Goal: Find specific page/section: Find specific page/section

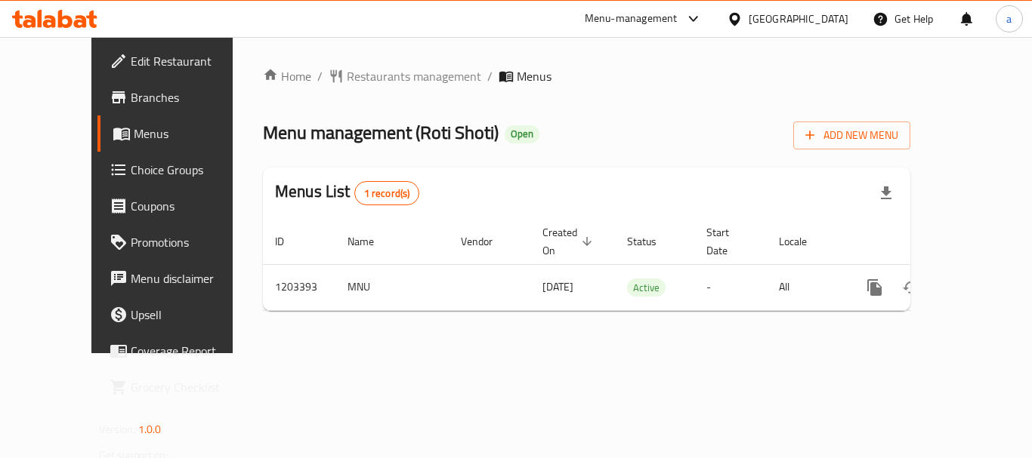
click at [347, 79] on span "Restaurants management" at bounding box center [414, 76] width 134 height 18
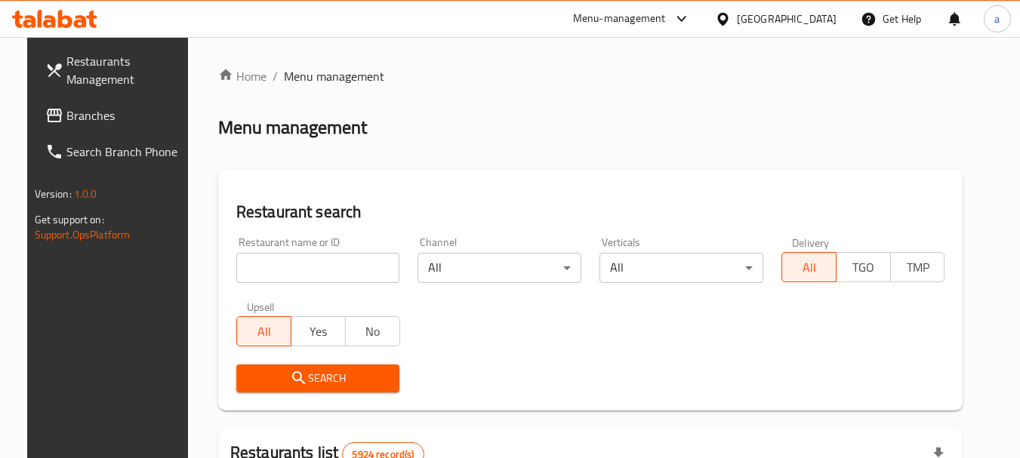
click at [313, 265] on input "search" at bounding box center [318, 268] width 164 height 30
paste input "669571"
type input "669571"
click at [301, 382] on span "Search" at bounding box center [318, 378] width 140 height 19
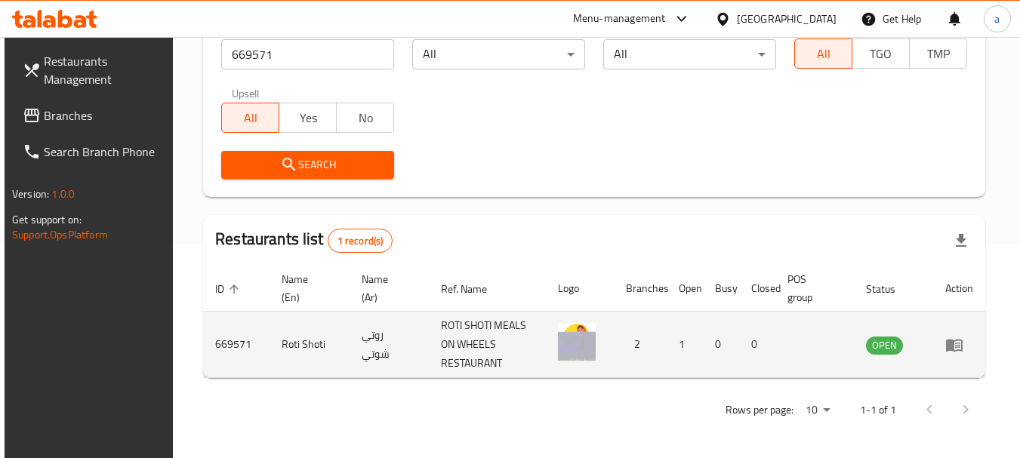
scroll to position [215, 0]
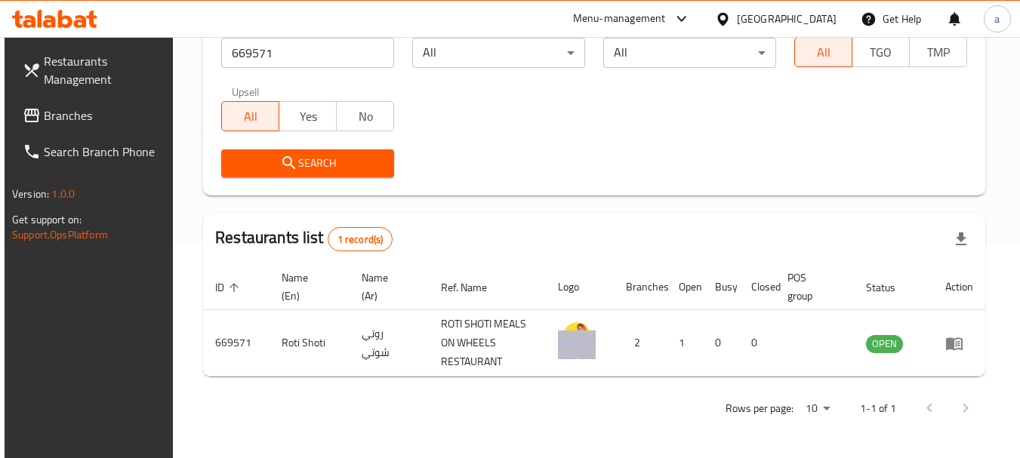
click at [816, 14] on div "Bahrain" at bounding box center [787, 19] width 100 height 17
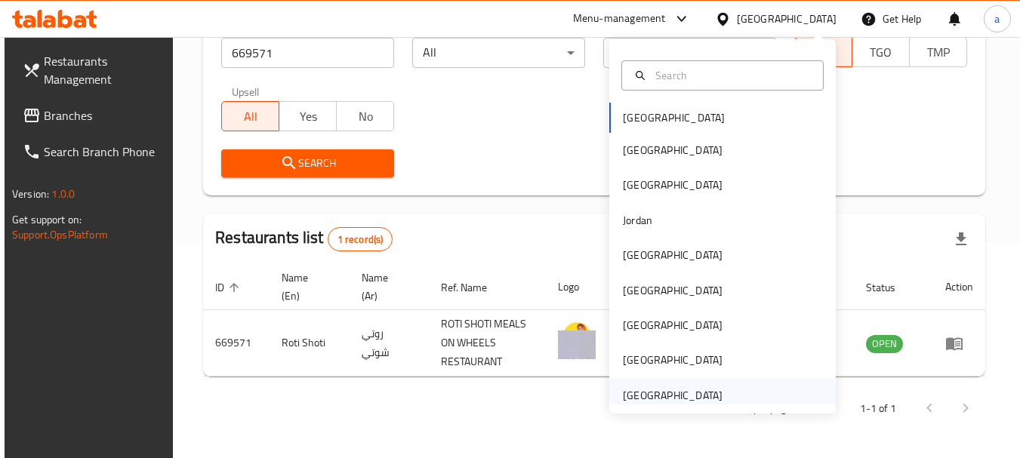
click at [665, 400] on div "[GEOGRAPHIC_DATA]" at bounding box center [673, 395] width 100 height 17
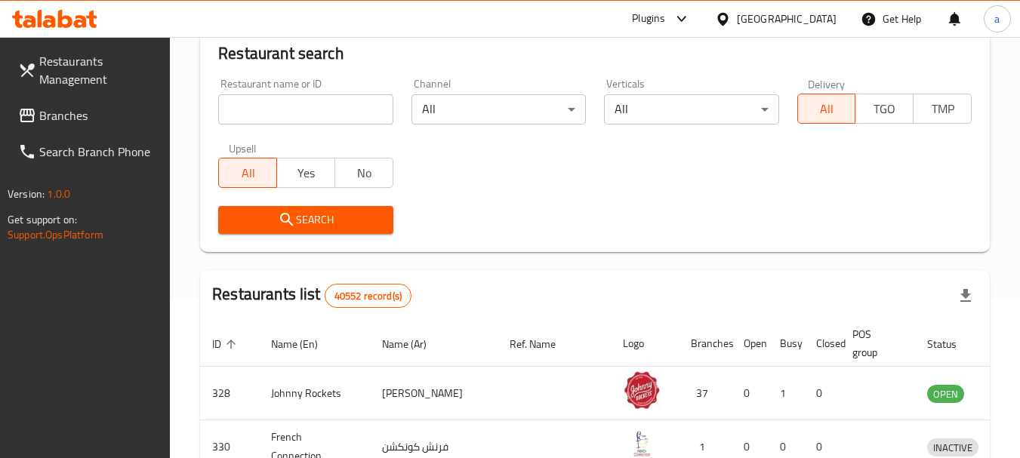
scroll to position [215, 0]
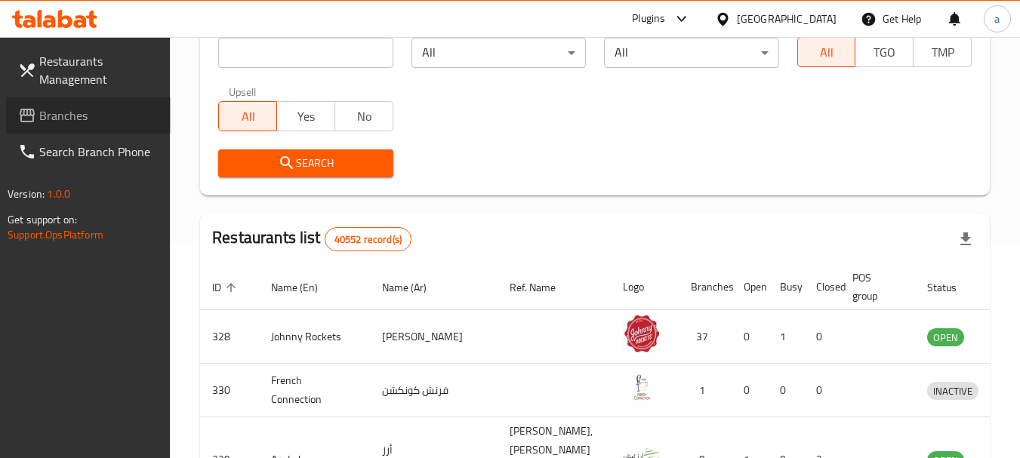
click at [72, 115] on span "Branches" at bounding box center [98, 115] width 119 height 18
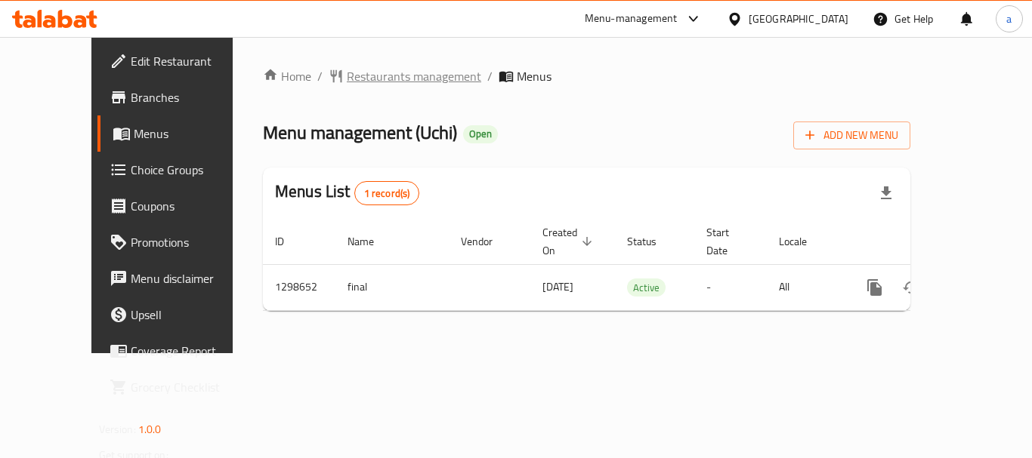
click at [347, 84] on span "Restaurants management" at bounding box center [414, 76] width 134 height 18
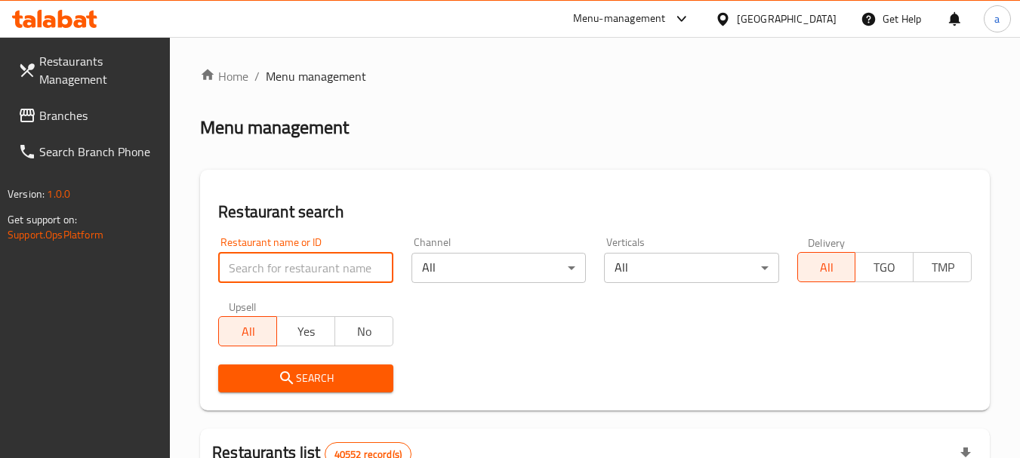
click at [324, 266] on input "search" at bounding box center [305, 268] width 174 height 30
paste input "701010"
type input "701010"
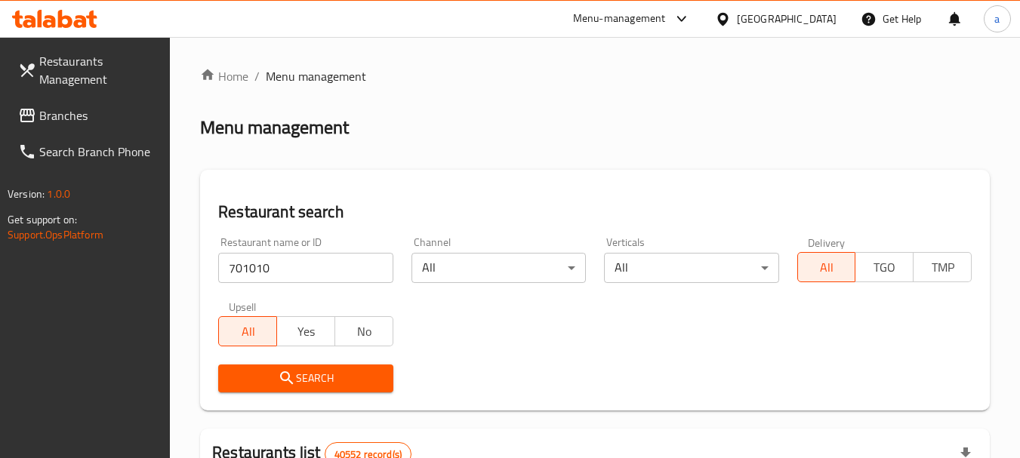
click at [305, 366] on button "Search" at bounding box center [305, 379] width 174 height 28
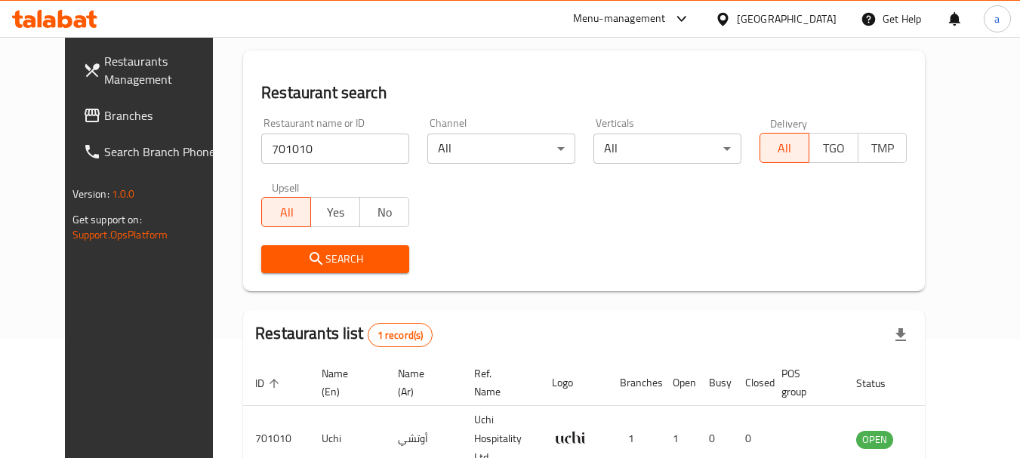
scroll to position [202, 0]
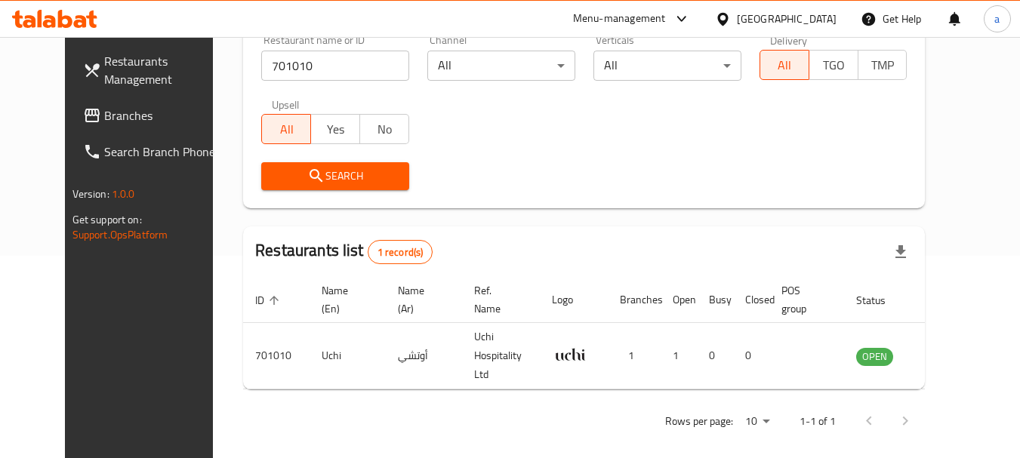
click at [742, 25] on div "[GEOGRAPHIC_DATA]" at bounding box center [787, 19] width 100 height 17
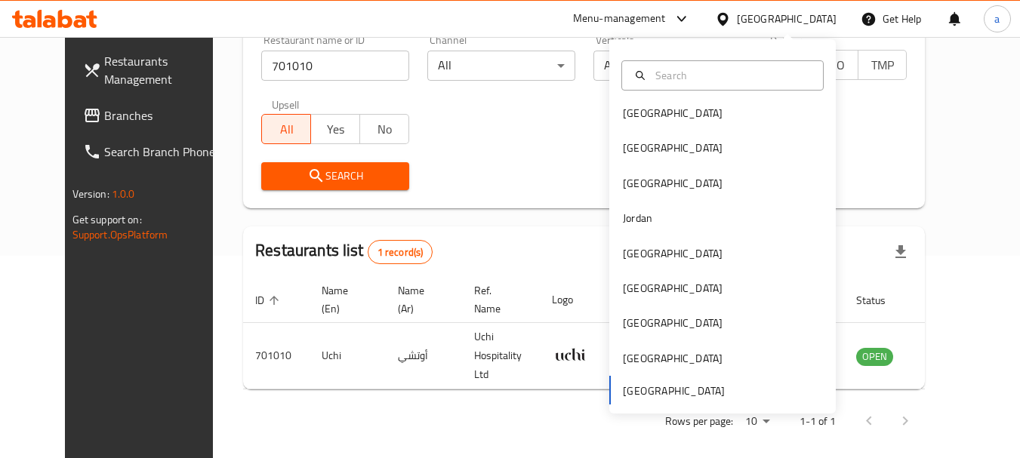
scroll to position [8, 0]
click at [689, 388] on div "Bahrain Egypt Iraq Jordan Kuwait Oman Qatar Saudi Arabia United Arab Emirates" at bounding box center [722, 249] width 227 height 310
click at [670, 393] on div "Bahrain Egypt Iraq Jordan Kuwait Oman Qatar Saudi Arabia United Arab Emirates" at bounding box center [722, 249] width 227 height 310
click at [659, 395] on div "Bahrain Egypt Iraq Jordan Kuwait Oman Qatar Saudi Arabia United Arab Emirates" at bounding box center [722, 249] width 227 height 310
click at [664, 383] on div "Bahrain Egypt Iraq Jordan Kuwait Oman Qatar Saudi Arabia United Arab Emirates" at bounding box center [722, 249] width 227 height 310
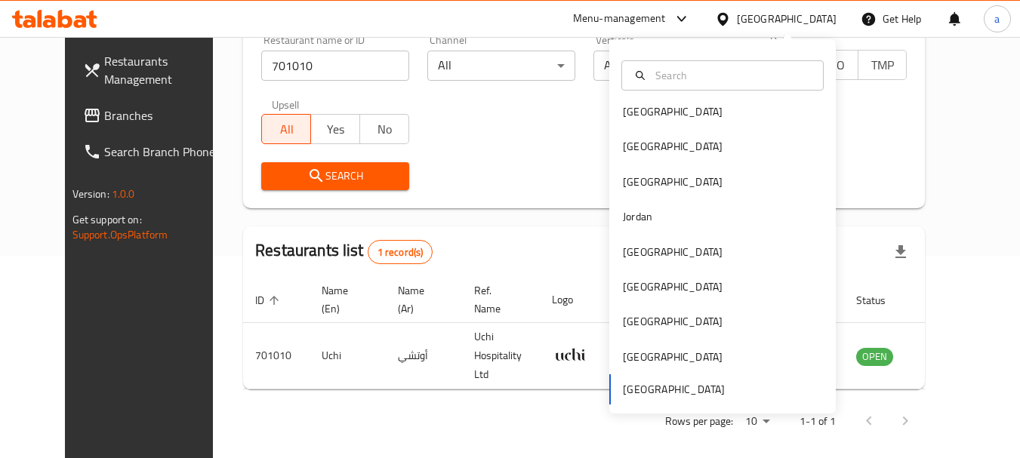
click at [686, 384] on div "Bahrain Egypt Iraq Jordan Kuwait Oman Qatar Saudi Arabia United Arab Emirates" at bounding box center [722, 249] width 227 height 310
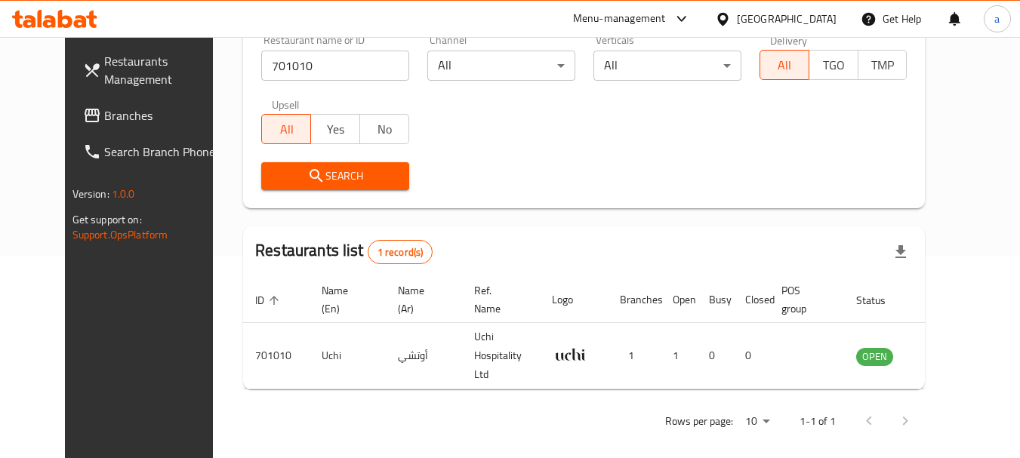
click at [562, 147] on div "Restaurant name or ID 701010 Restaurant name or ID Channel All ​ Verticals All …" at bounding box center [584, 113] width 664 height 174
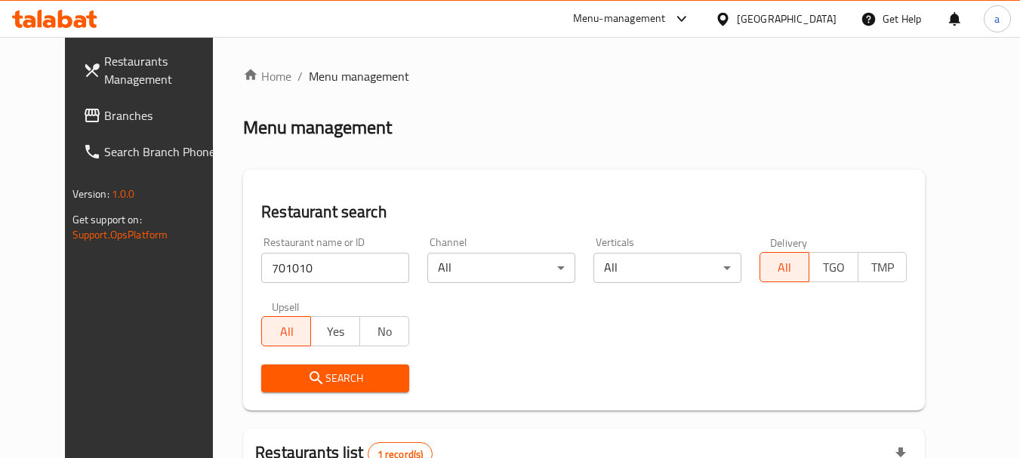
scroll to position [76, 0]
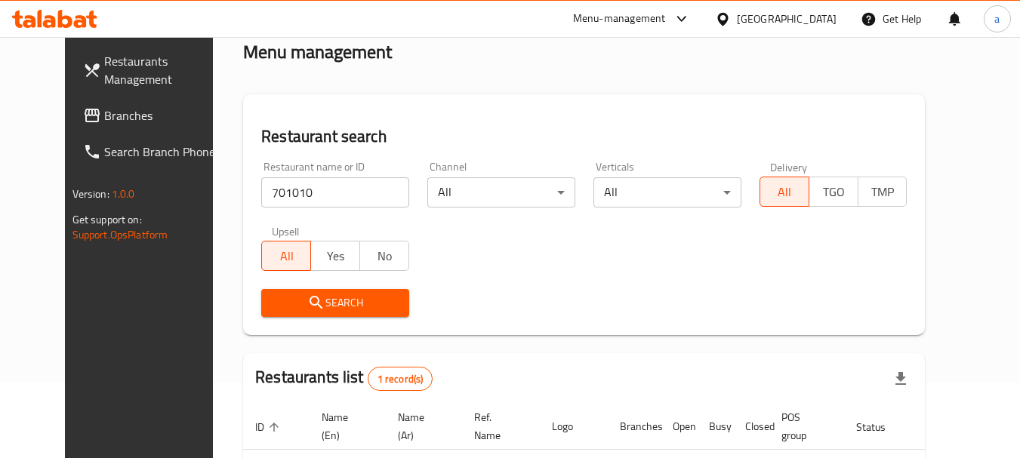
click at [71, 100] on link "Branches" at bounding box center [153, 115] width 165 height 36
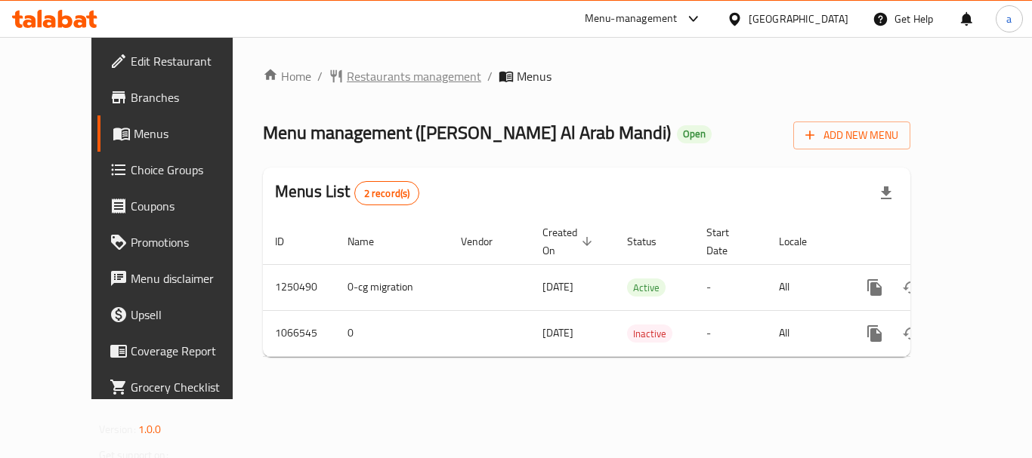
click at [361, 78] on span "Restaurants management" at bounding box center [414, 76] width 134 height 18
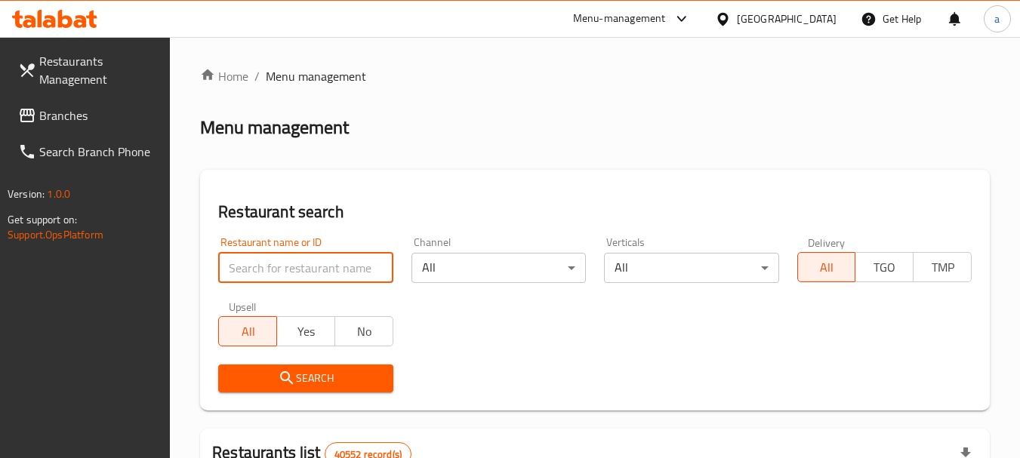
click at [327, 272] on input "search" at bounding box center [305, 268] width 174 height 30
paste input "663449"
type input "663449"
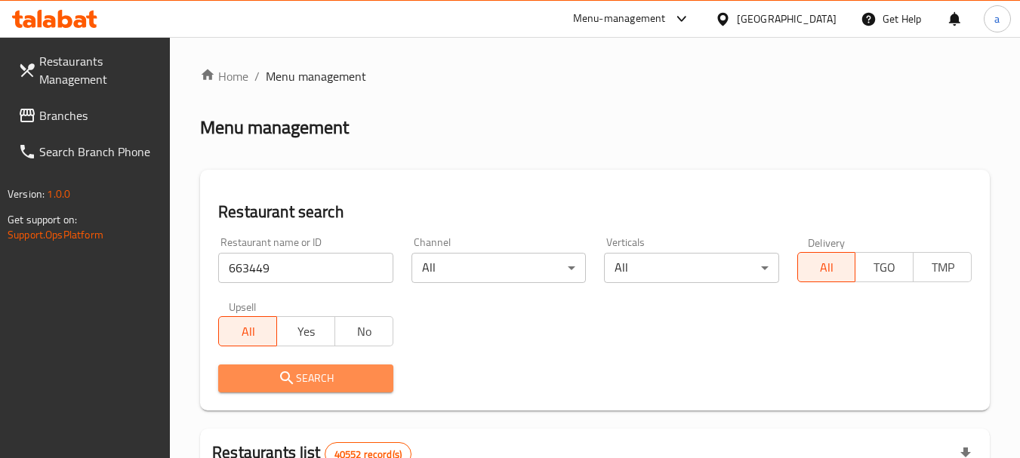
click at [346, 384] on span "Search" at bounding box center [305, 378] width 150 height 19
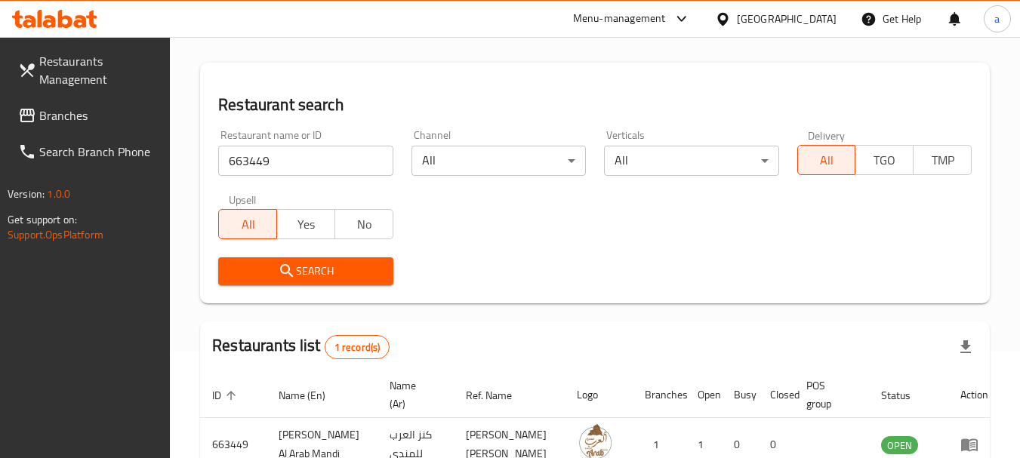
scroll to position [196, 0]
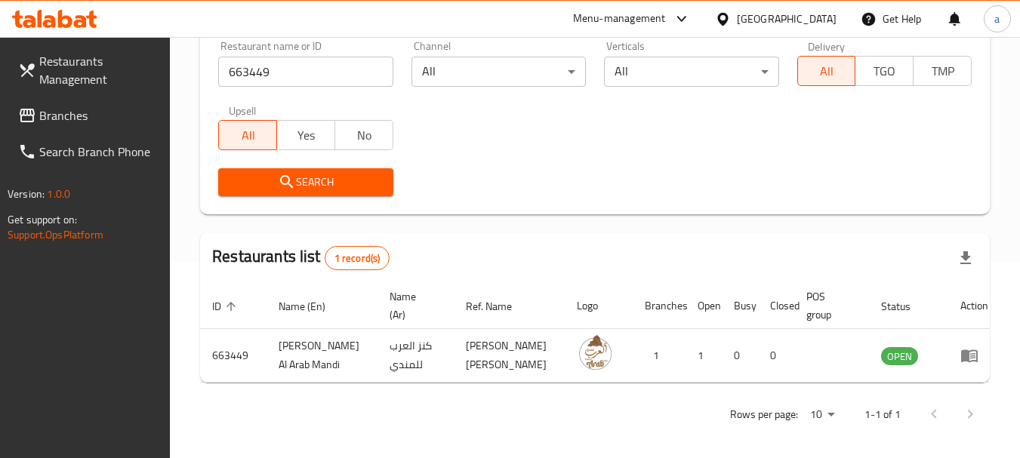
click at [63, 113] on span "Branches" at bounding box center [98, 115] width 119 height 18
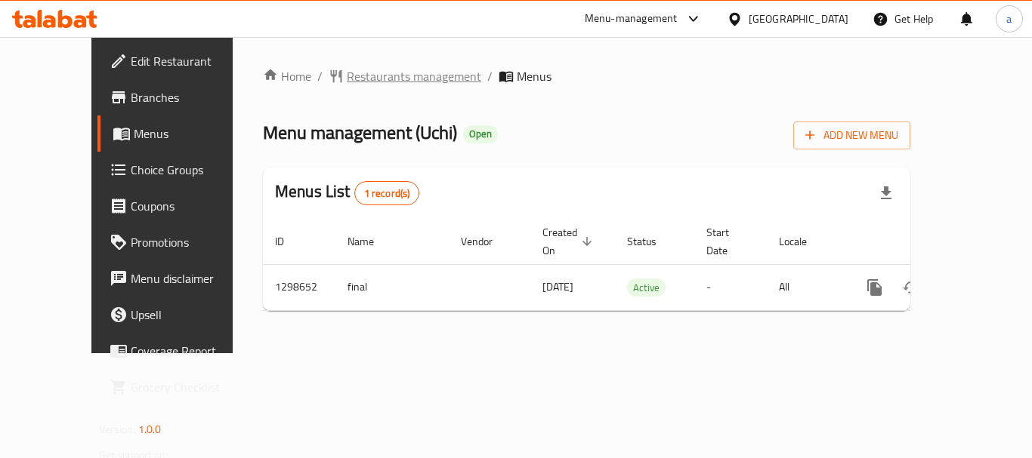
click at [347, 81] on span "Restaurants management" at bounding box center [414, 76] width 134 height 18
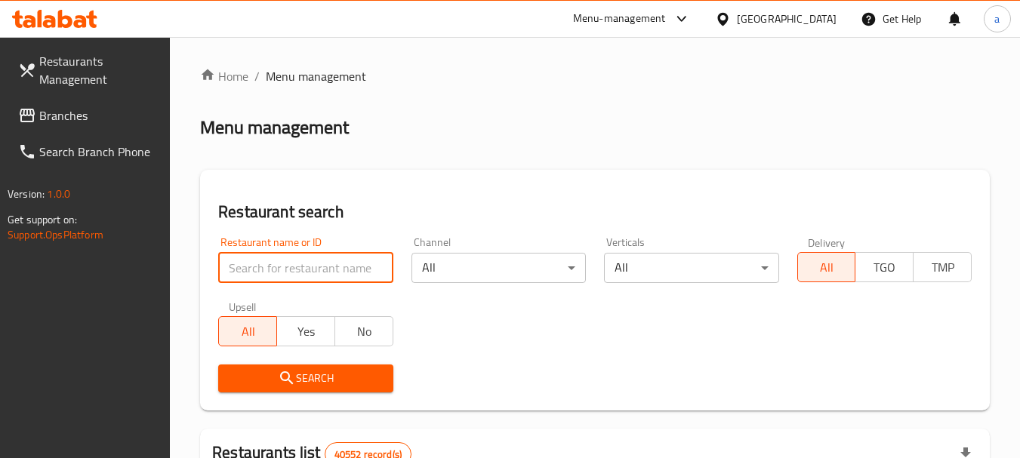
click at [336, 270] on input "search" at bounding box center [305, 268] width 174 height 30
paste input "701010"
type input "701010"
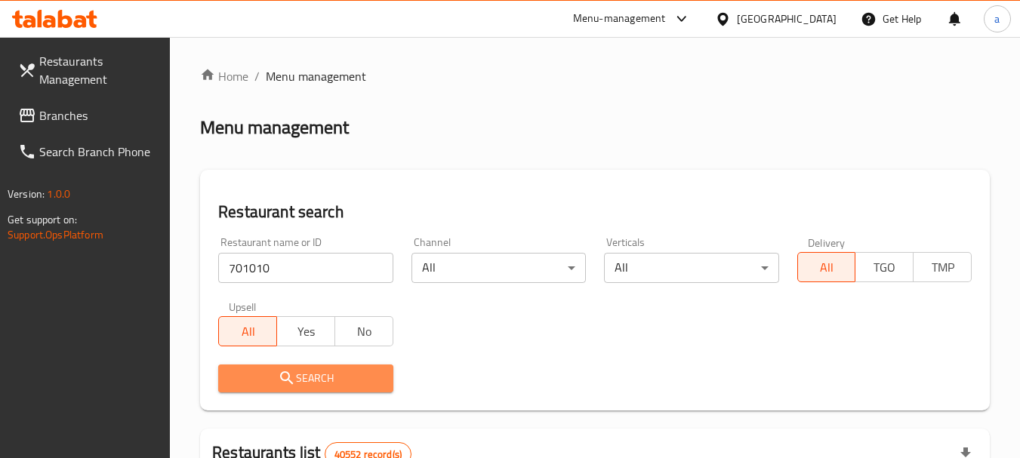
click at [360, 381] on span "Search" at bounding box center [305, 378] width 150 height 19
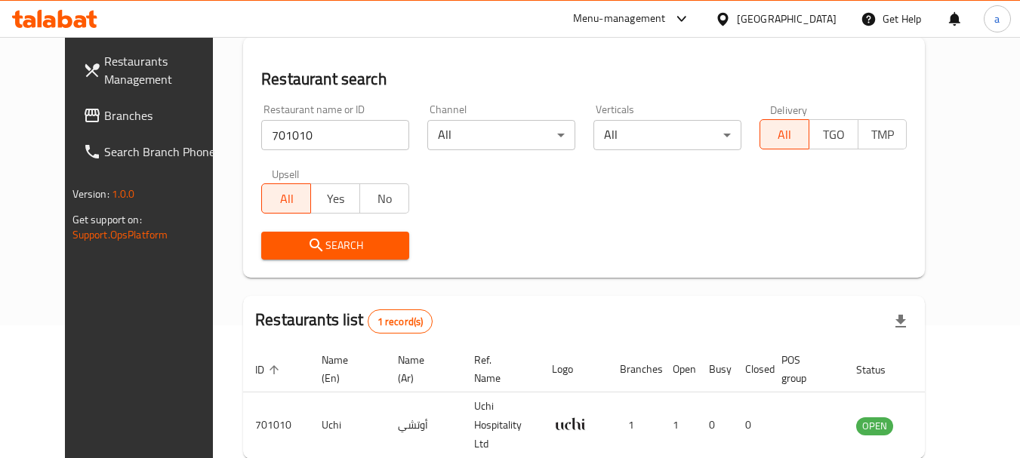
scroll to position [196, 0]
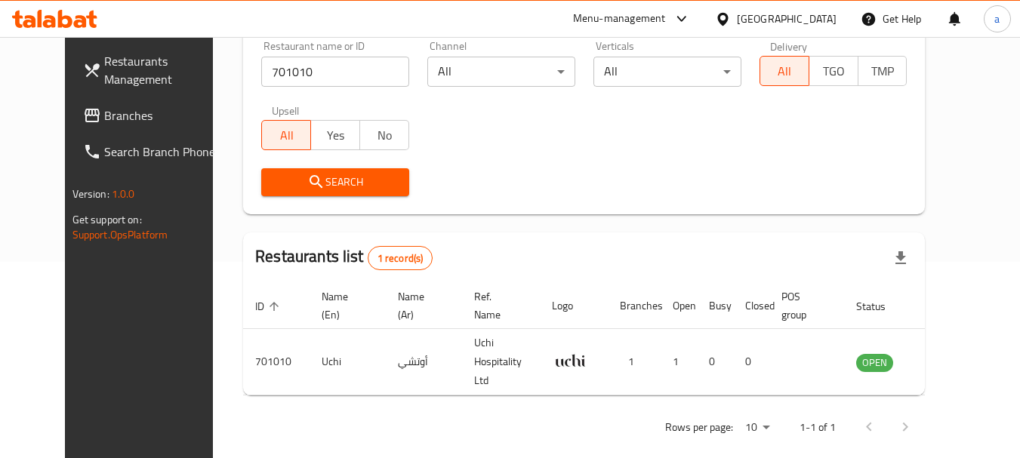
click at [110, 121] on span "Branches" at bounding box center [163, 115] width 119 height 18
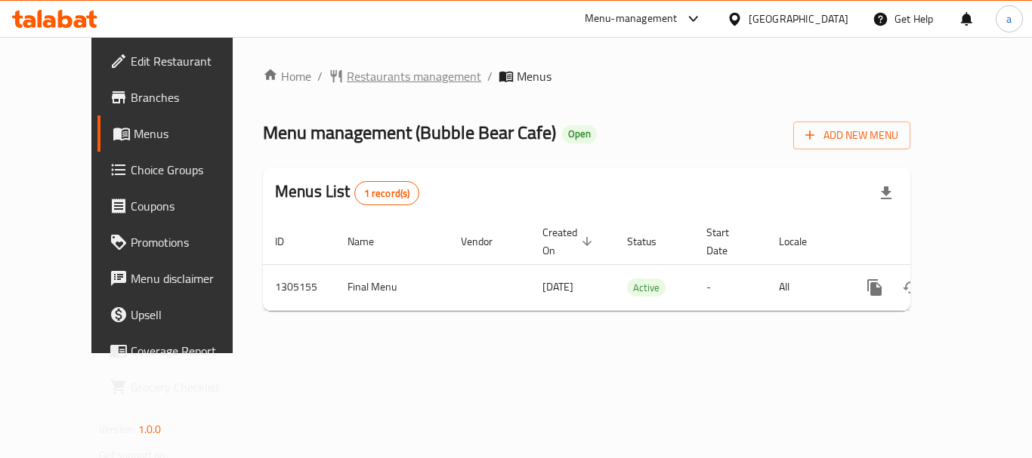
click at [377, 79] on span "Restaurants management" at bounding box center [414, 76] width 134 height 18
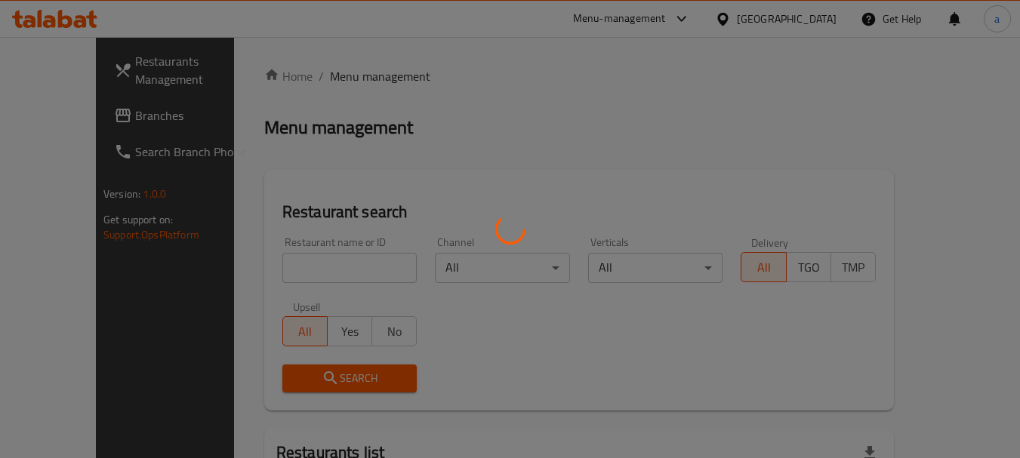
click at [340, 264] on div at bounding box center [510, 229] width 1020 height 458
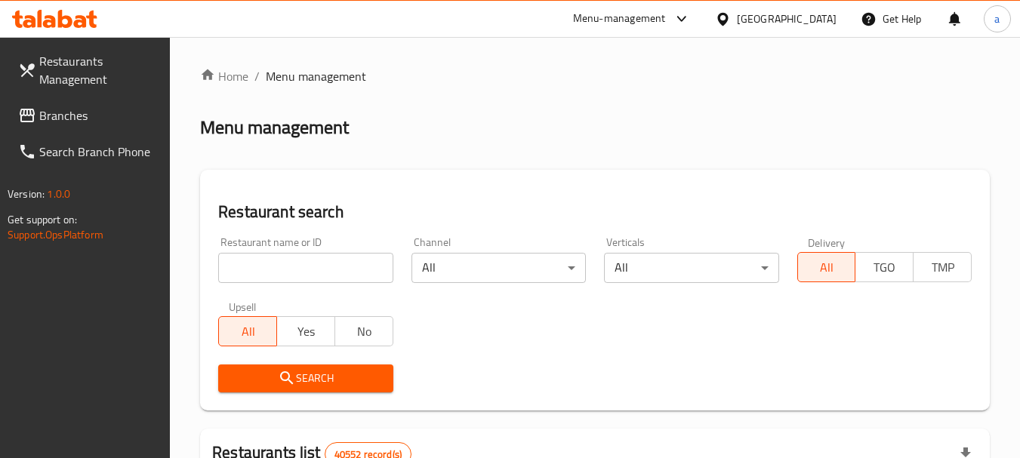
click at [359, 251] on div "Restaurant name or ID Restaurant name or ID" at bounding box center [305, 260] width 174 height 46
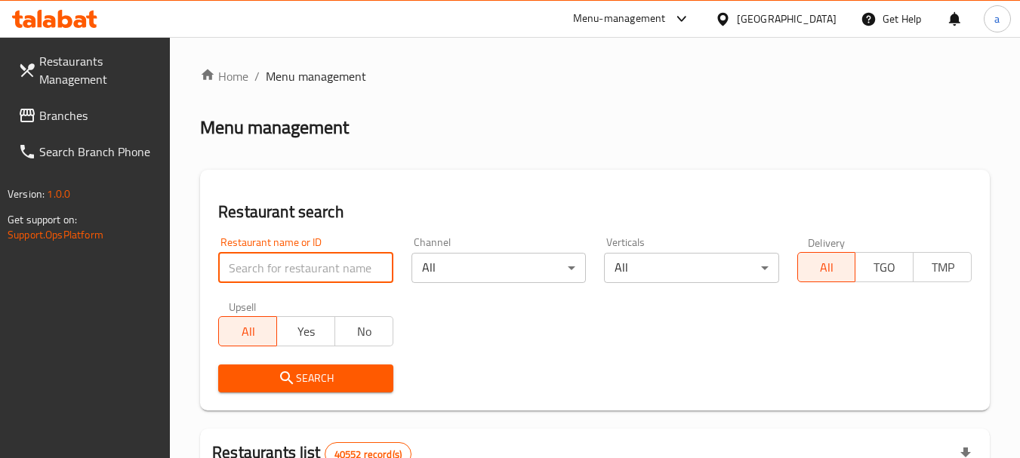
click at [353, 264] on input "search" at bounding box center [305, 268] width 174 height 30
paste input "703485"
type input "703485"
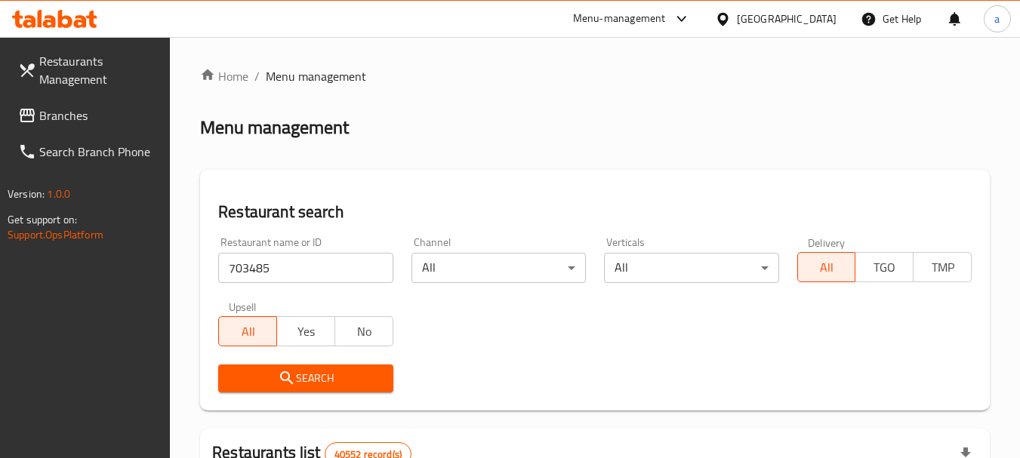
click at [353, 367] on button "Search" at bounding box center [305, 379] width 174 height 28
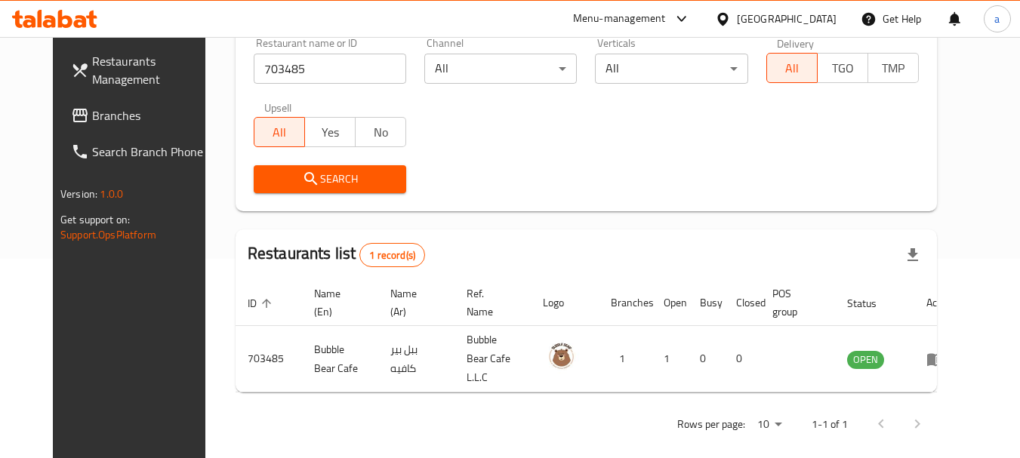
scroll to position [202, 0]
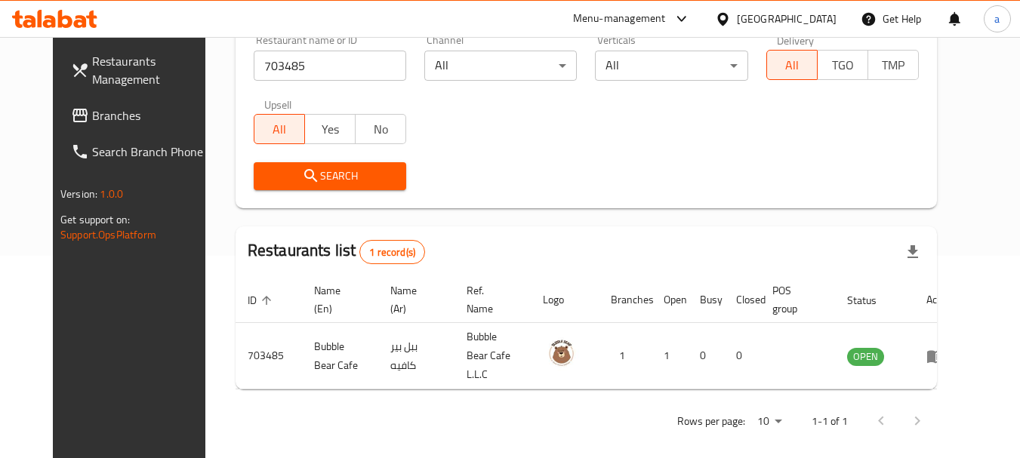
click at [92, 109] on span "Branches" at bounding box center [151, 115] width 119 height 18
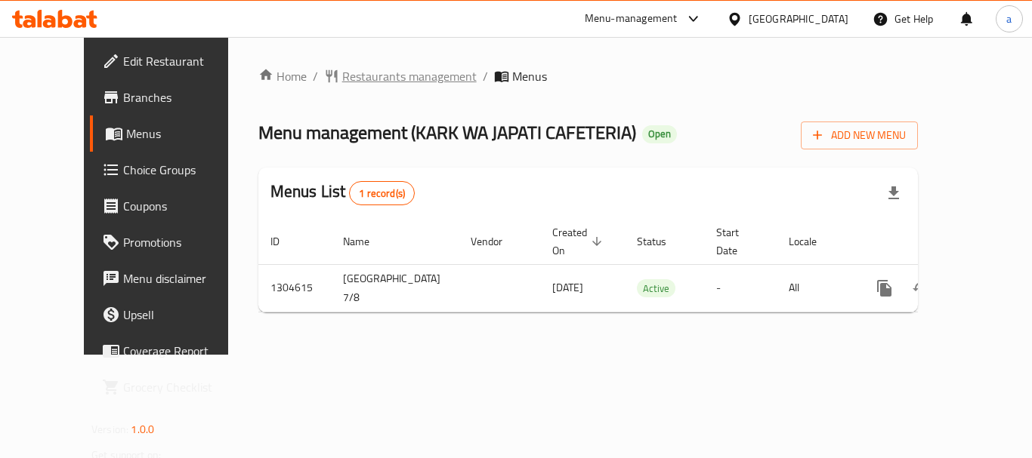
click at [357, 77] on span "Restaurants management" at bounding box center [409, 76] width 134 height 18
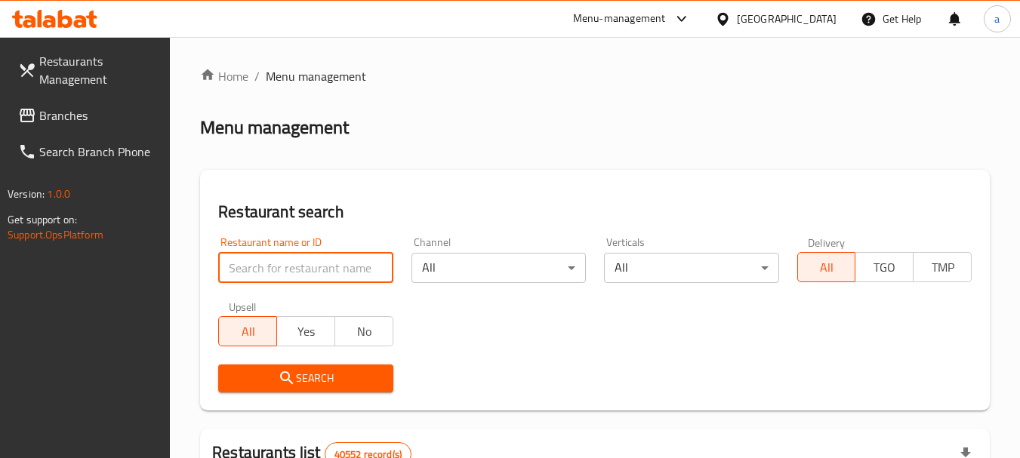
click at [309, 270] on input "search" at bounding box center [305, 268] width 174 height 30
paste input "703040"
type input "703040"
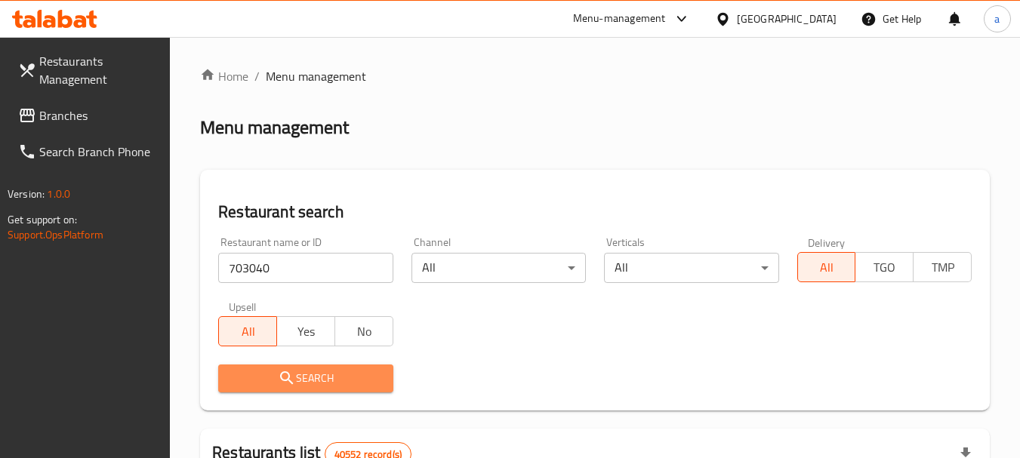
click at [322, 369] on span "Search" at bounding box center [305, 378] width 150 height 19
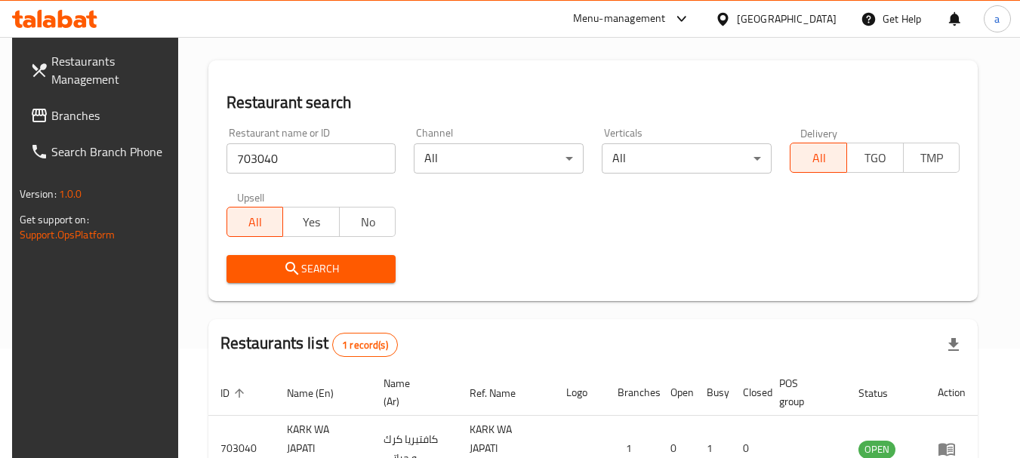
scroll to position [215, 0]
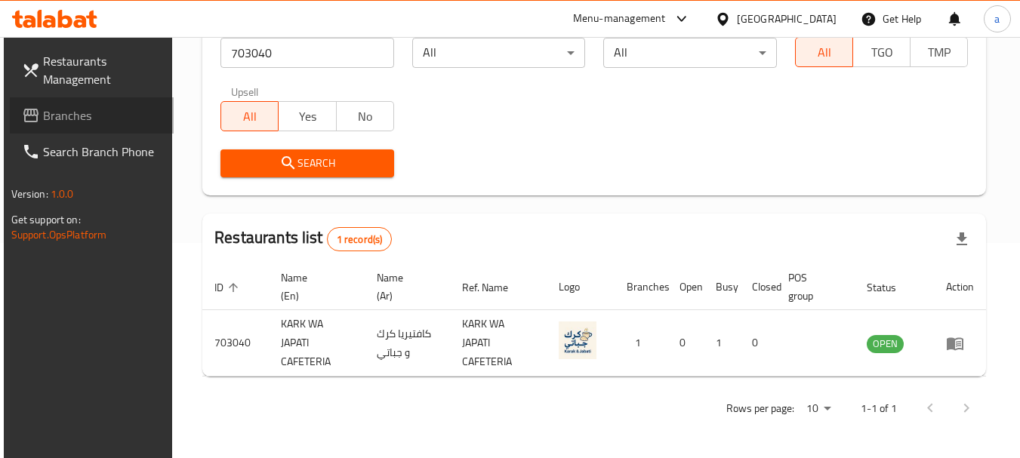
click at [91, 109] on span "Branches" at bounding box center [102, 115] width 119 height 18
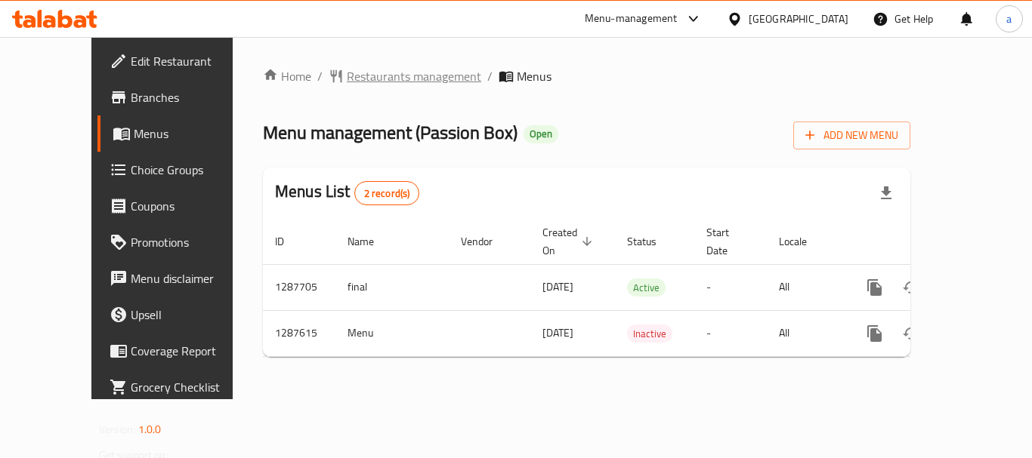
click at [382, 70] on span "Restaurants management" at bounding box center [414, 76] width 134 height 18
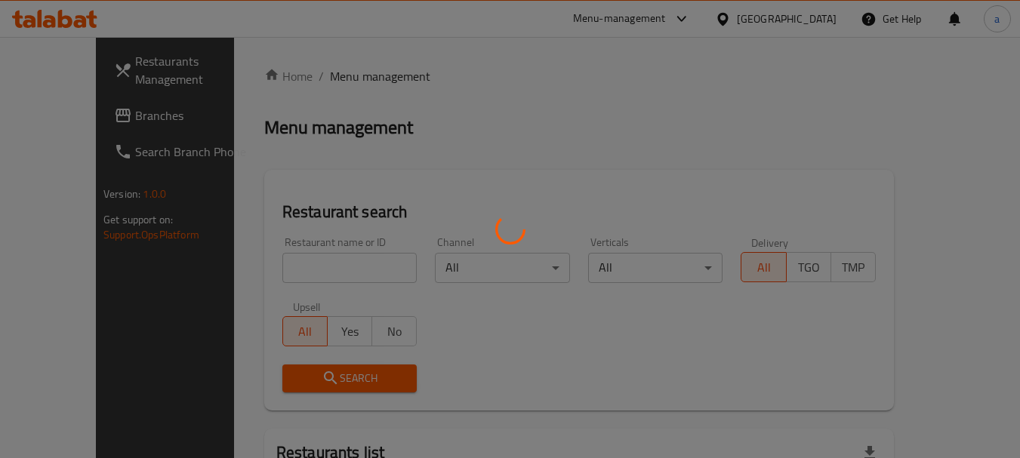
click at [322, 272] on div at bounding box center [510, 229] width 1020 height 458
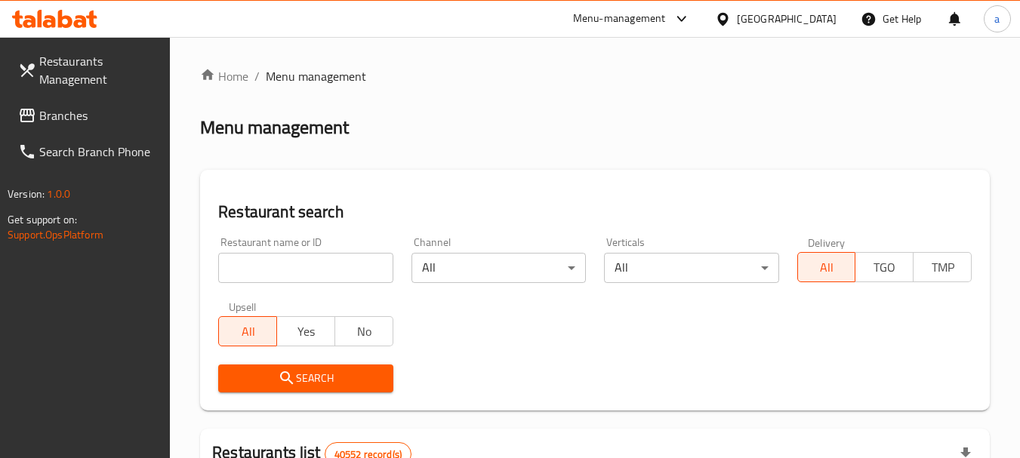
click at [322, 272] on input "search" at bounding box center [305, 268] width 174 height 30
paste input "696809"
type input "696809"
click at [341, 373] on span "Search" at bounding box center [305, 378] width 150 height 19
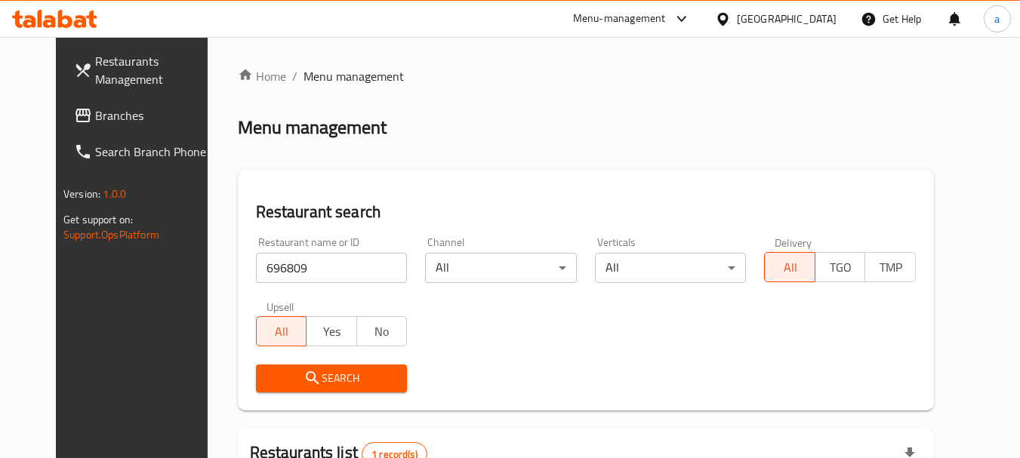
click at [776, 17] on div "[GEOGRAPHIC_DATA]" at bounding box center [787, 19] width 100 height 17
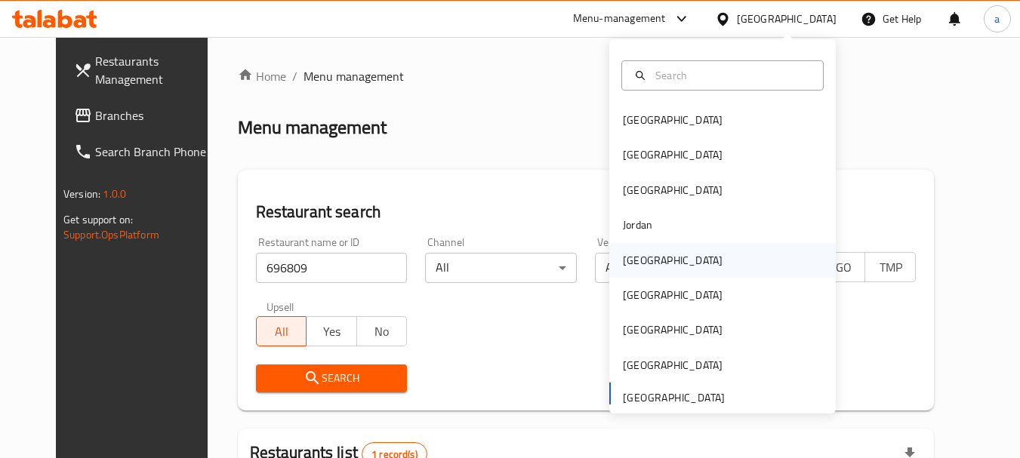
click at [663, 258] on div "[GEOGRAPHIC_DATA]" at bounding box center [722, 260] width 227 height 35
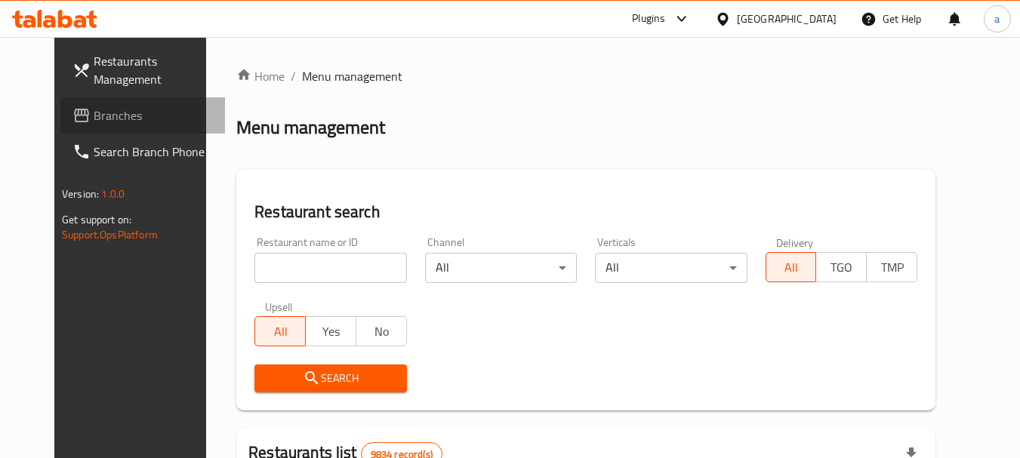
click at [94, 106] on span "Branches" at bounding box center [153, 115] width 119 height 18
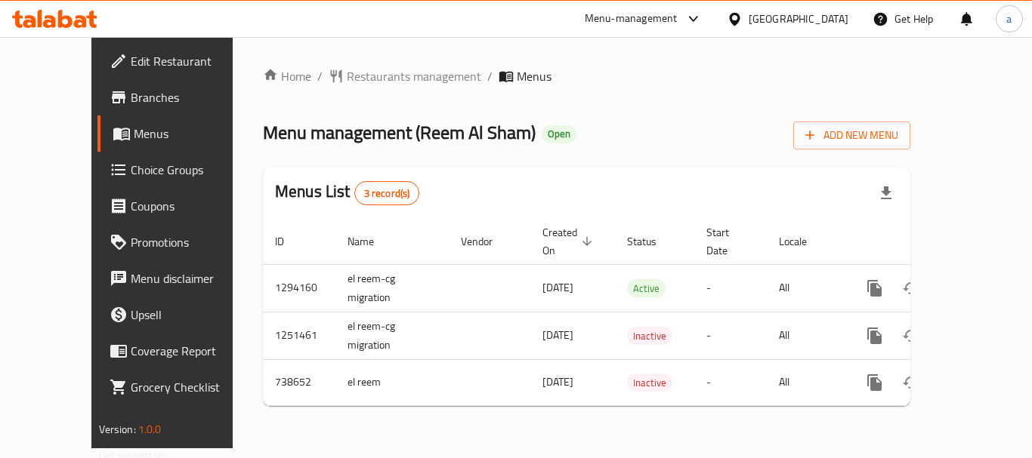
click at [355, 78] on span "Restaurants management" at bounding box center [414, 76] width 134 height 18
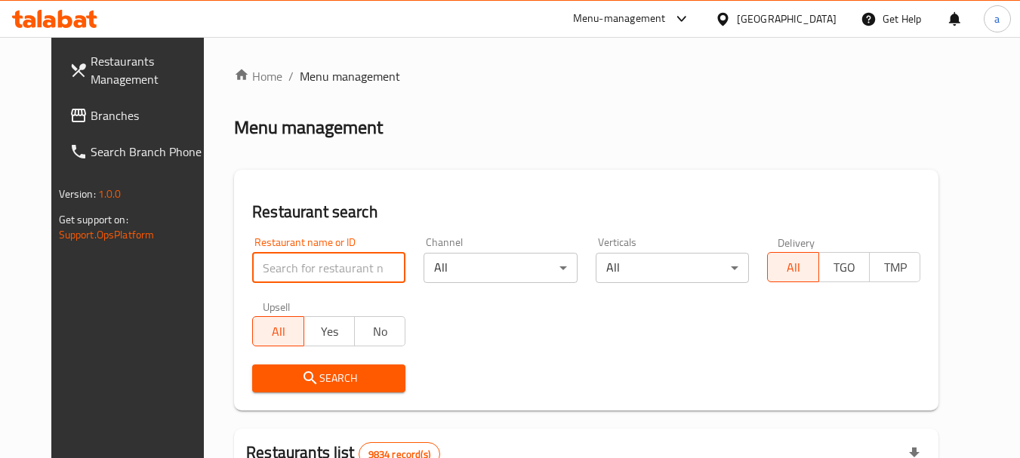
click at [325, 273] on input "search" at bounding box center [328, 268] width 153 height 30
paste input "647644"
type input "647644"
click at [337, 378] on span "Search" at bounding box center [328, 378] width 129 height 19
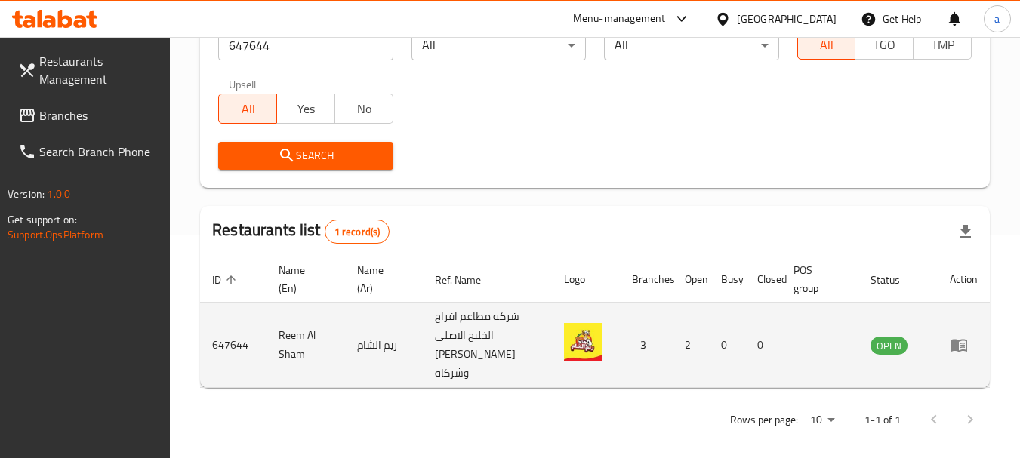
scroll to position [234, 0]
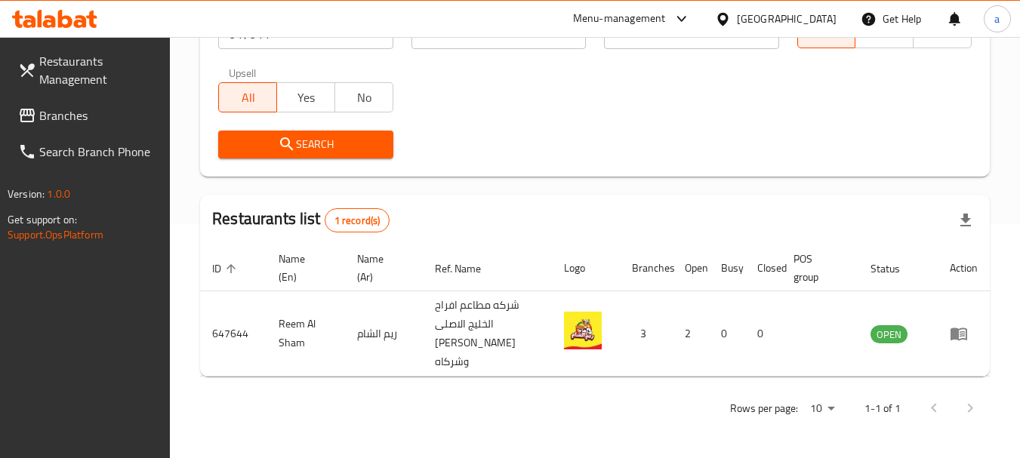
click at [737, 16] on div at bounding box center [726, 19] width 22 height 17
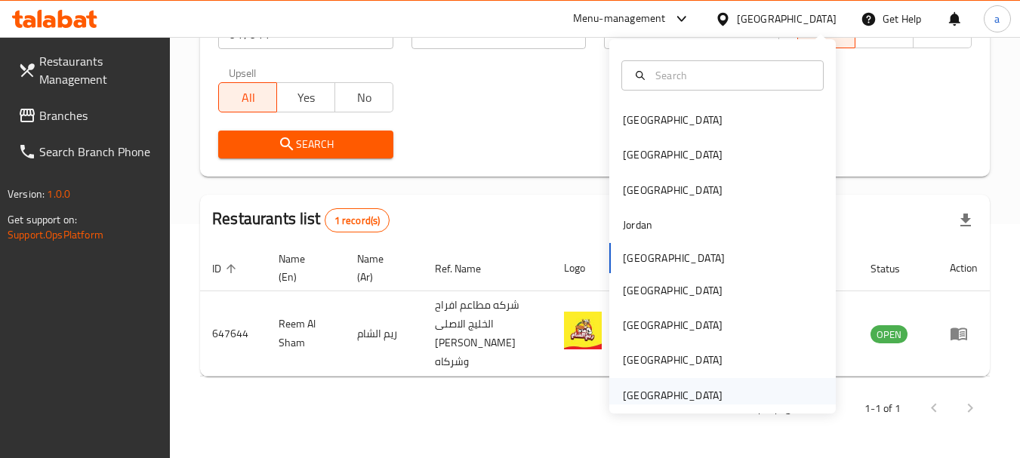
click at [645, 400] on div "[GEOGRAPHIC_DATA]" at bounding box center [673, 395] width 100 height 17
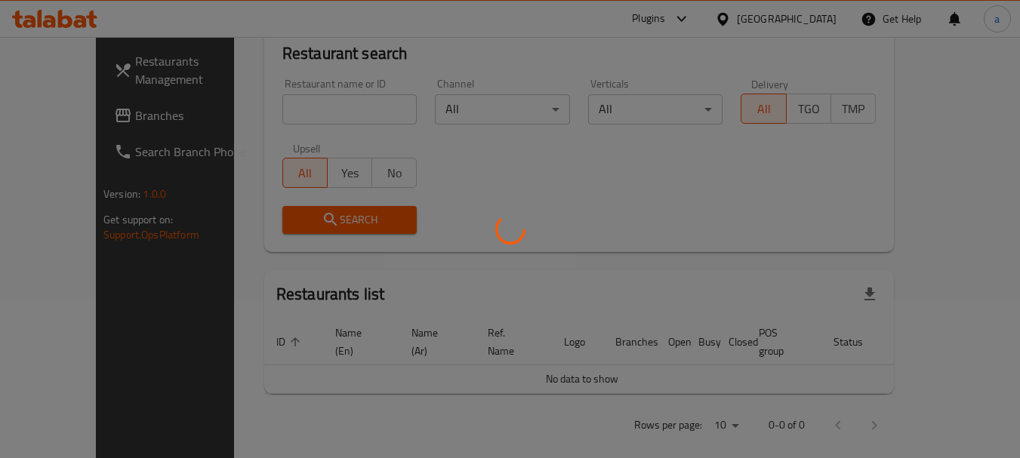
scroll to position [234, 0]
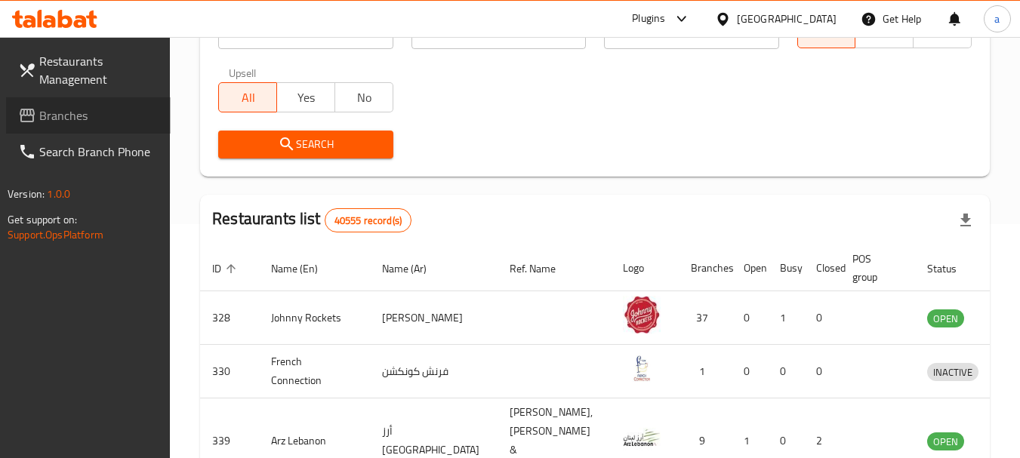
click at [70, 119] on span "Branches" at bounding box center [98, 115] width 119 height 18
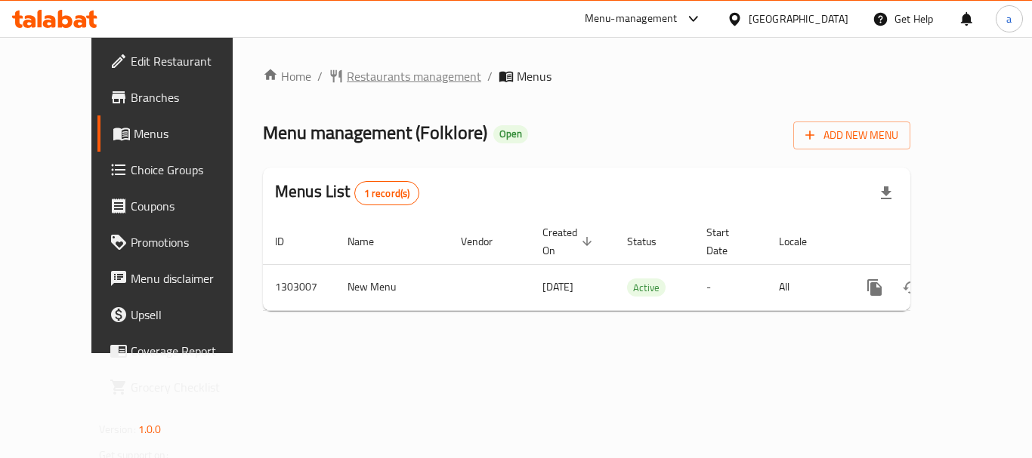
click at [368, 75] on span "Restaurants management" at bounding box center [414, 76] width 134 height 18
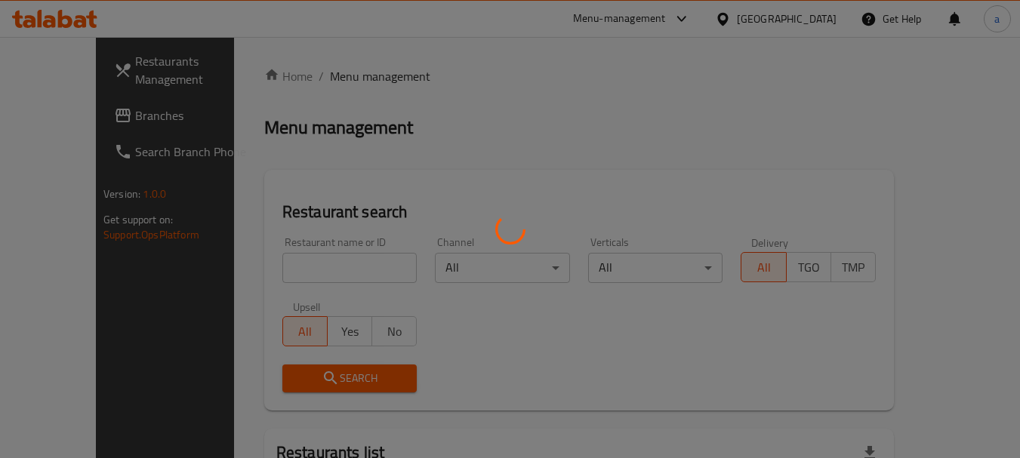
click at [311, 266] on div at bounding box center [510, 229] width 1020 height 458
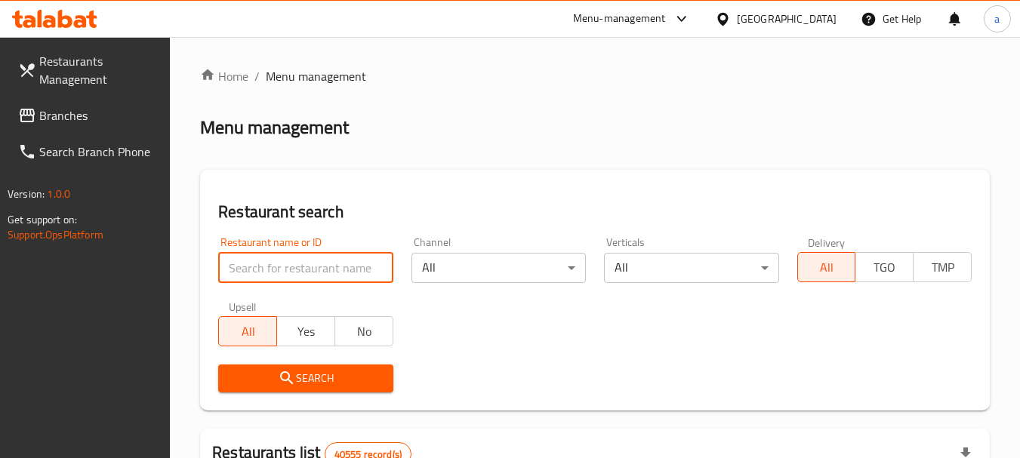
click at [311, 266] on input "search" at bounding box center [305, 268] width 174 height 30
paste input "702008"
type input "702008"
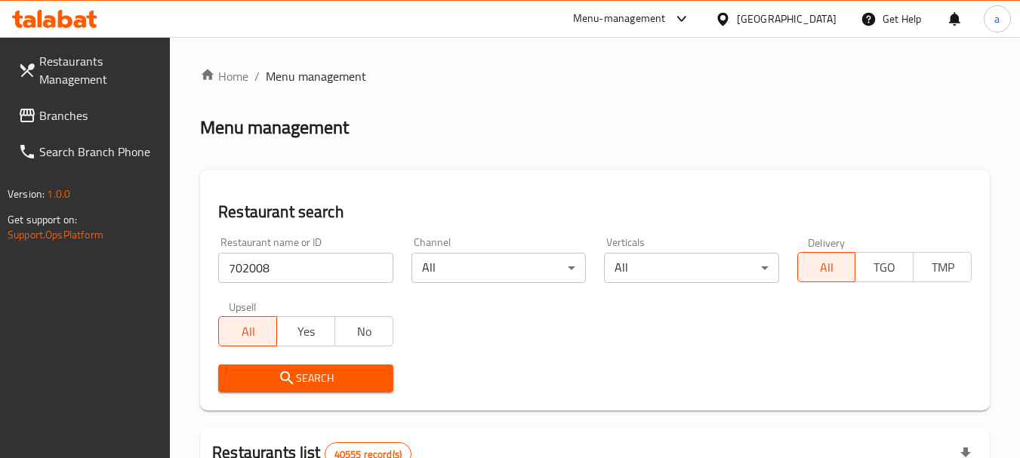
click at [322, 370] on span "Search" at bounding box center [305, 378] width 150 height 19
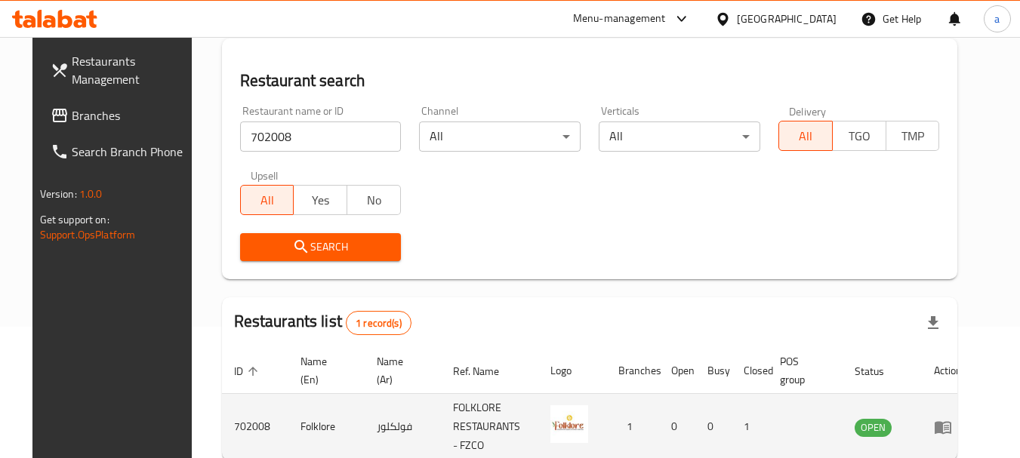
scroll to position [215, 0]
